Goal: Navigation & Orientation: Find specific page/section

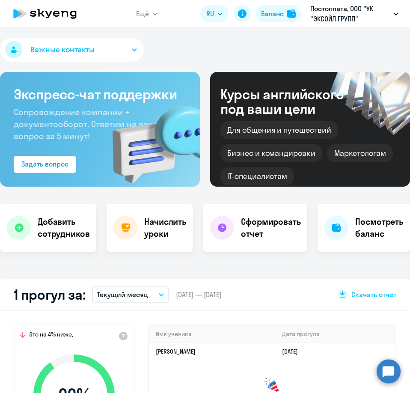
select select "30"
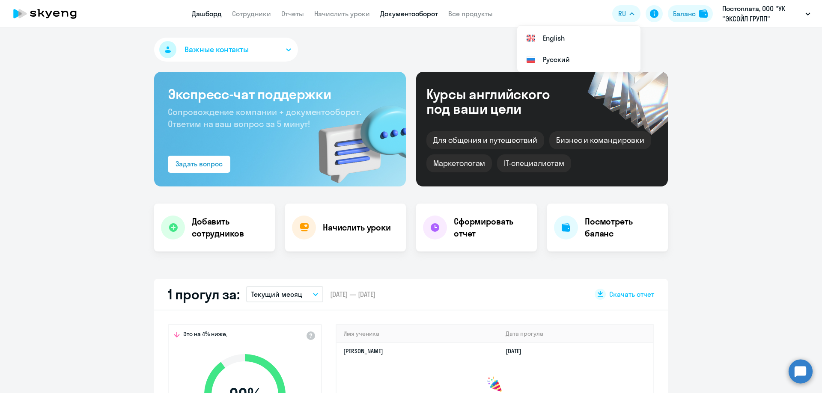
click at [395, 15] on link "Документооборот" at bounding box center [409, 13] width 58 height 9
